Goal: Information Seeking & Learning: Learn about a topic

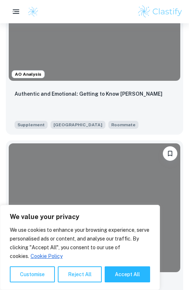
scroll to position [1267, 0]
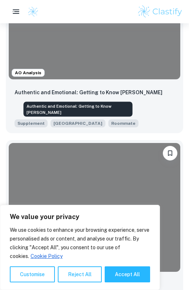
click at [111, 96] on p "Authentic and Emotional: Getting to Know [PERSON_NAME]" at bounding box center [89, 92] width 148 height 8
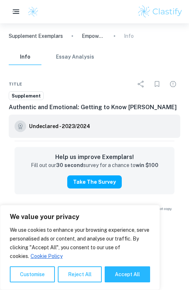
scroll to position [89, 0]
click at [129, 276] on button "Accept All" at bounding box center [127, 274] width 45 height 16
checkbox input "true"
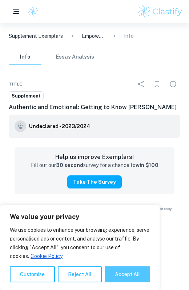
checkbox input "true"
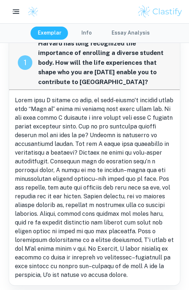
scroll to position [0, 0]
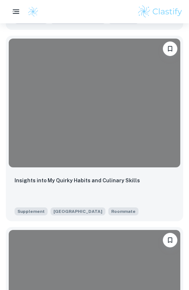
scroll to position [3302, 0]
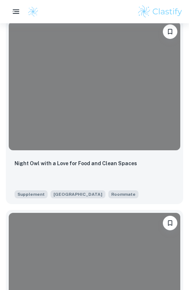
click at [84, 135] on div at bounding box center [95, 85] width 172 height 129
